Goal: Task Accomplishment & Management: Use online tool/utility

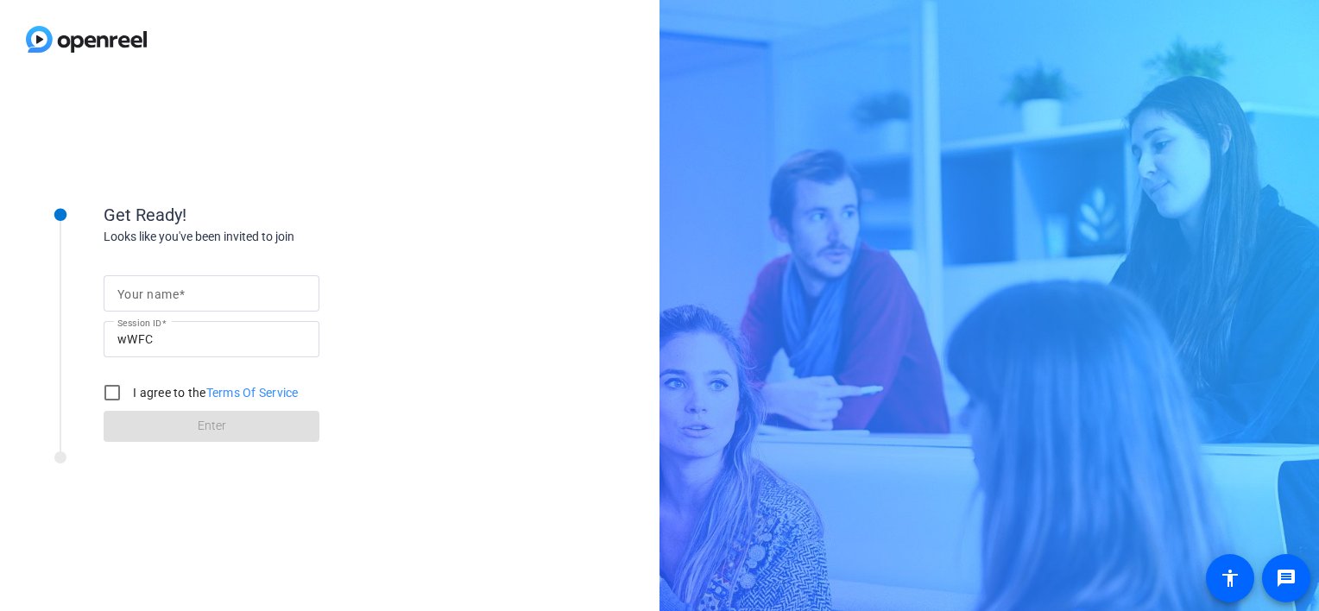
click at [186, 297] on input "Your name" at bounding box center [211, 293] width 188 height 21
type input "Bego"
click at [102, 390] on input "I agree to the Terms Of Service" at bounding box center [112, 393] width 35 height 35
checkbox input "true"
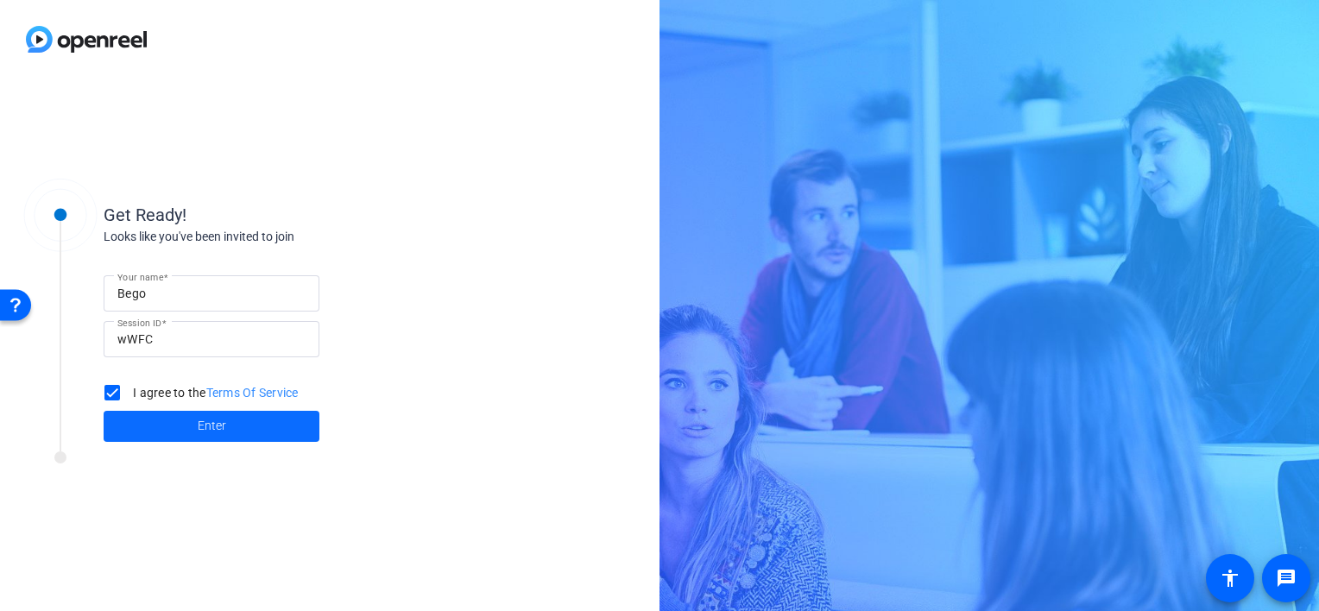
click at [195, 429] on span at bounding box center [212, 426] width 216 height 41
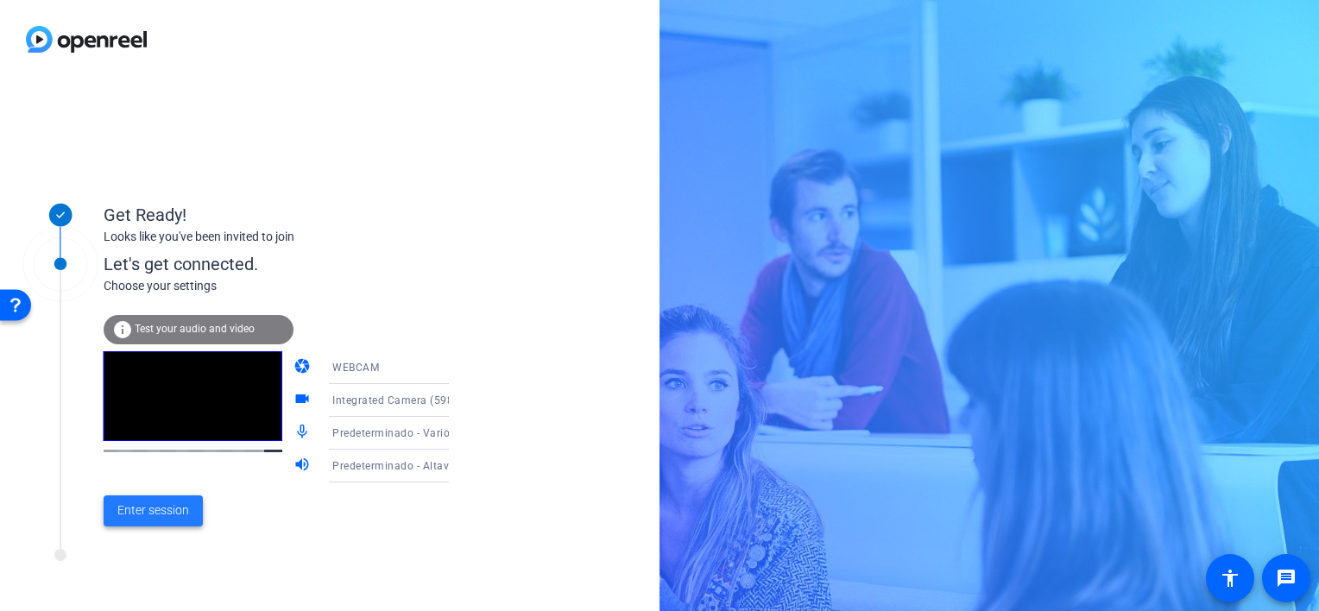
click at [175, 504] on span "Enter session" at bounding box center [153, 511] width 72 height 18
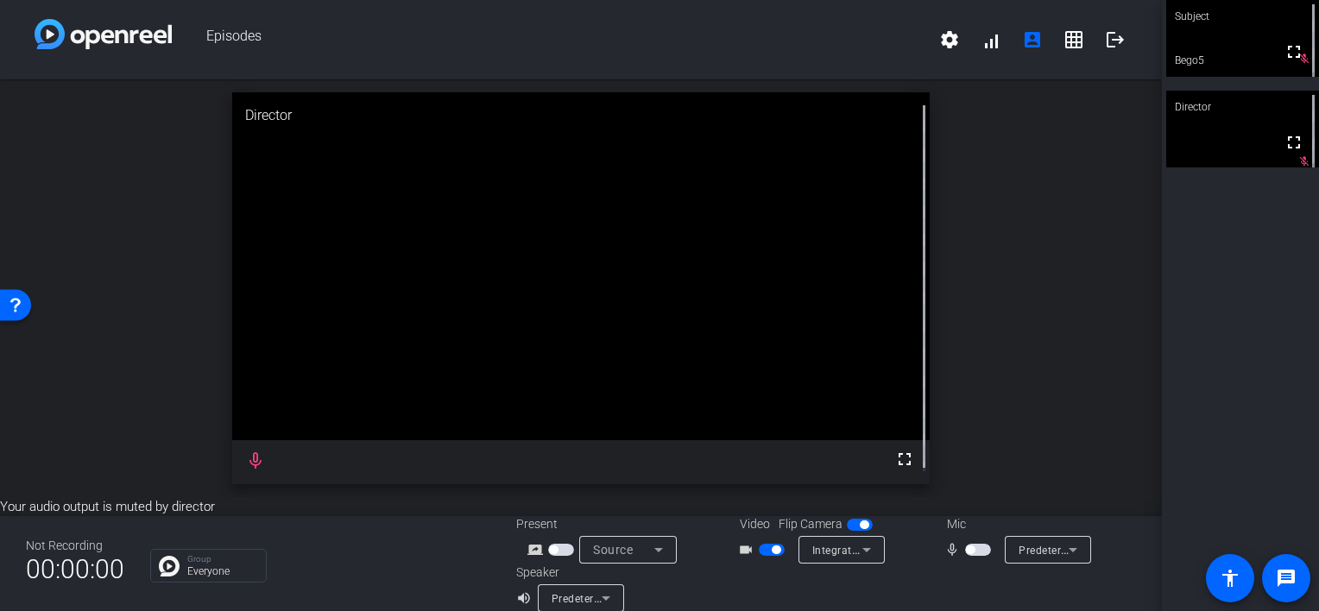
click at [960, 597] on div at bounding box center [981, 588] width 310 height 48
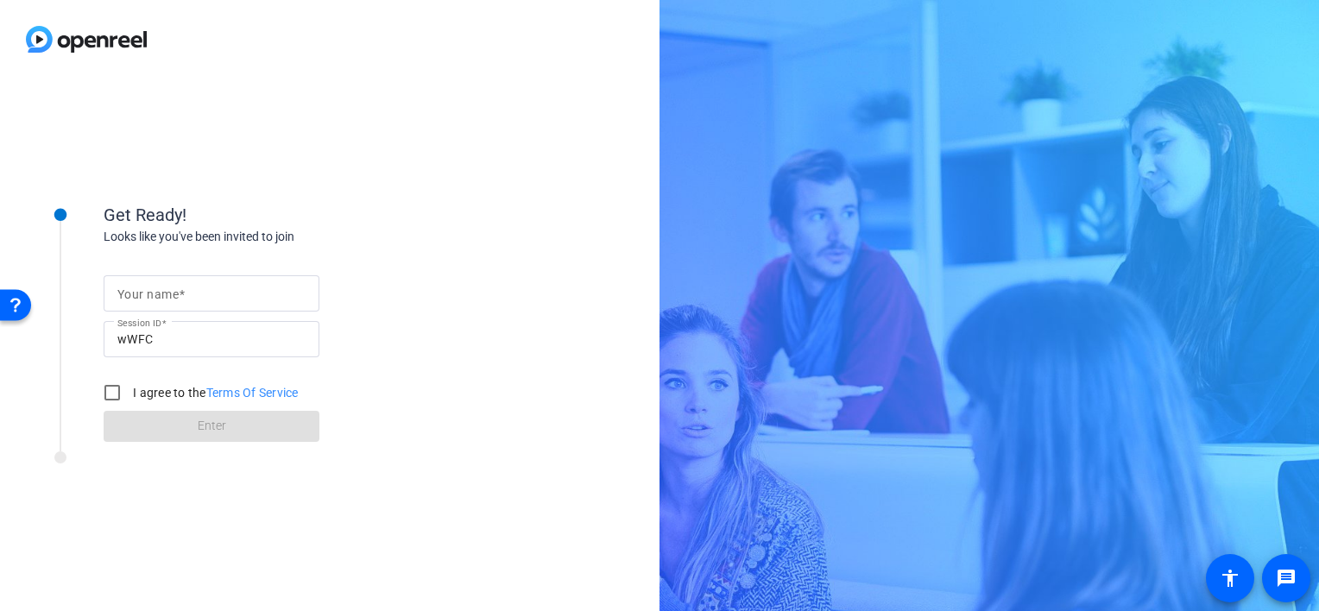
click at [293, 286] on input "Your name" at bounding box center [211, 293] width 188 height 21
type input "Bego"
click at [115, 398] on input "I agree to the Terms Of Service" at bounding box center [112, 393] width 35 height 35
checkbox input "true"
click at [162, 432] on span at bounding box center [212, 426] width 216 height 41
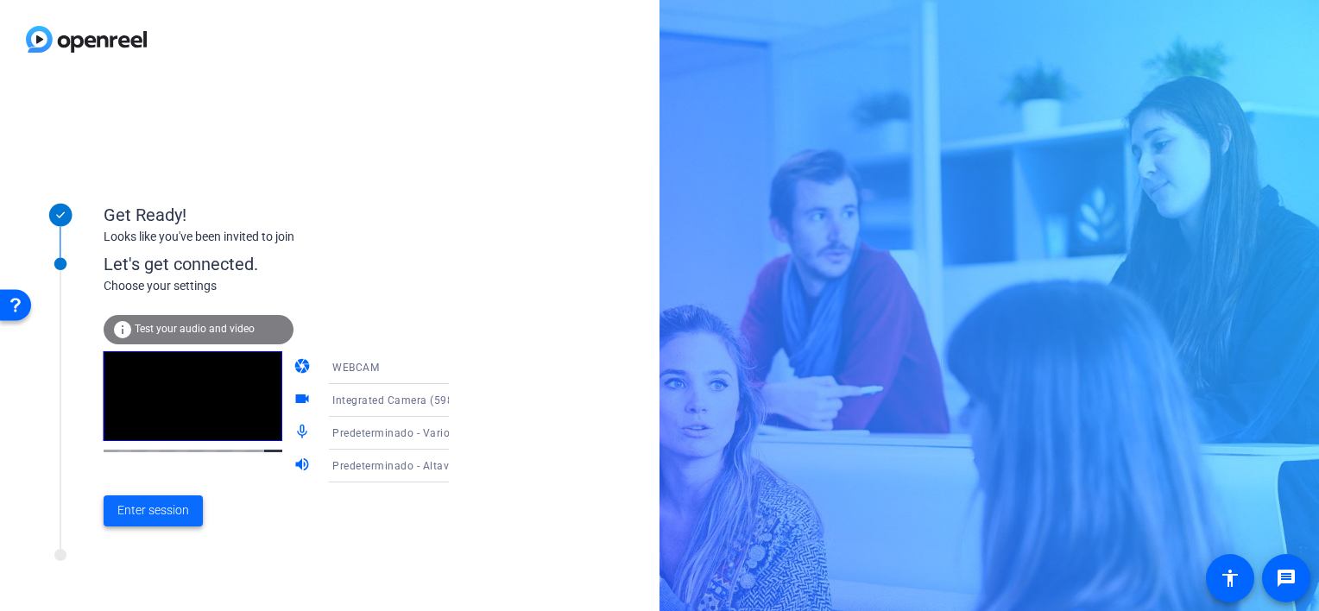
click at [166, 512] on span "Enter session" at bounding box center [153, 511] width 72 height 18
